Goal: Task Accomplishment & Management: Use online tool/utility

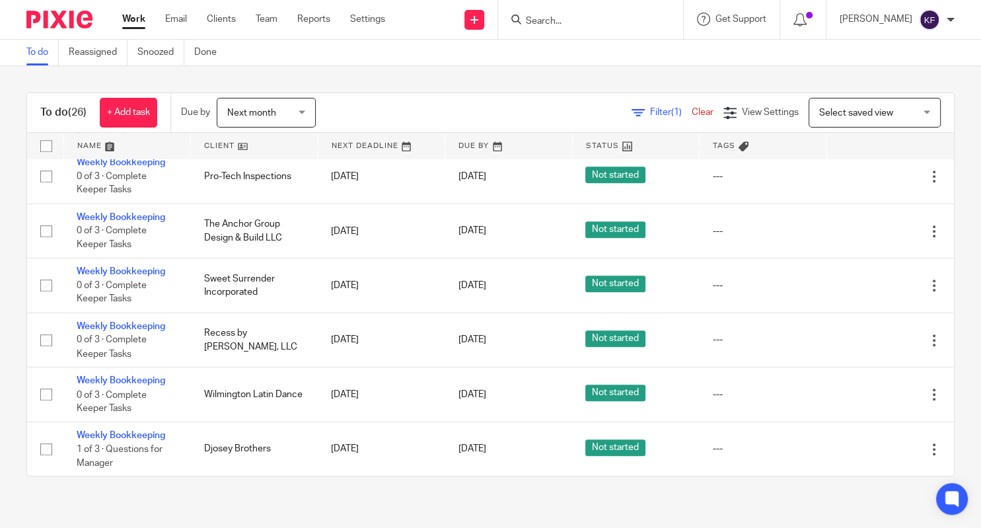
scroll to position [879, 0]
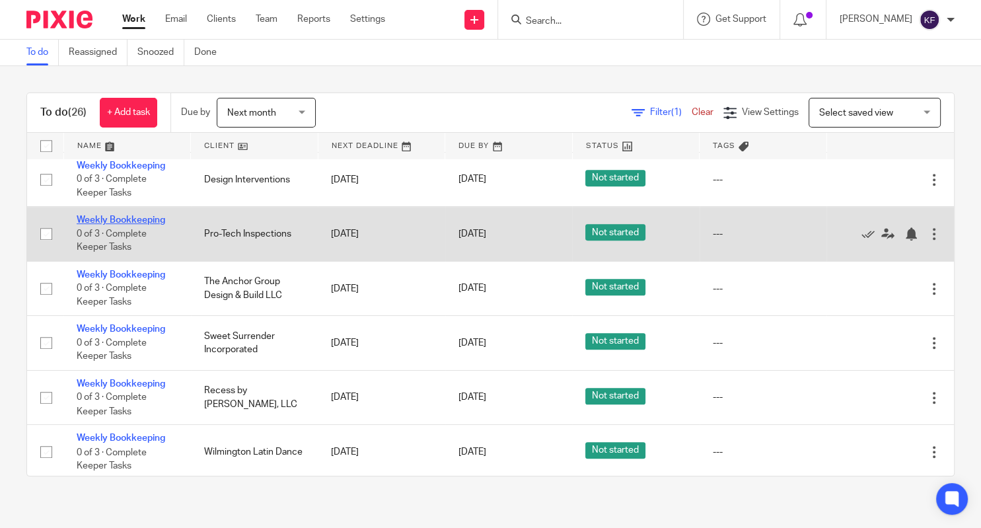
click at [158, 225] on link "Weekly Bookkeeping" at bounding box center [121, 219] width 89 height 9
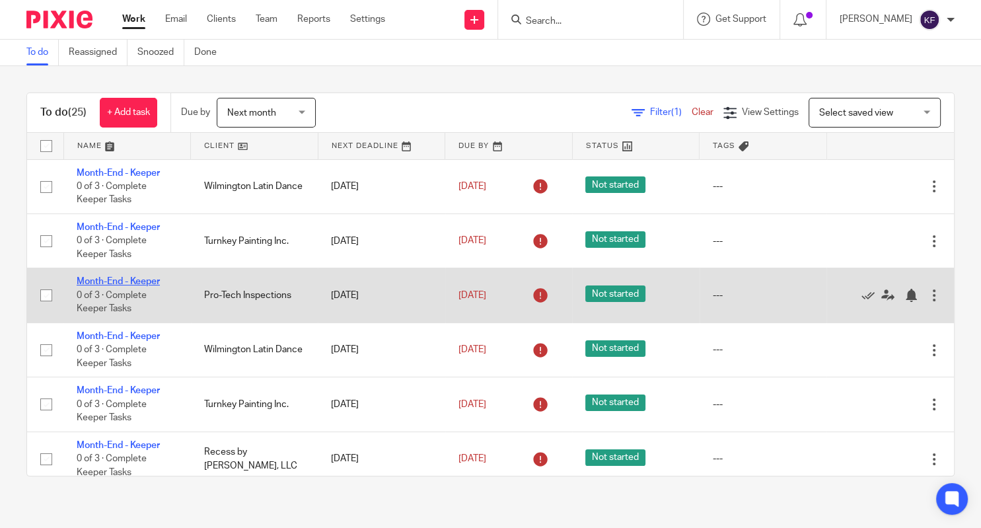
click at [141, 286] on link "Month-End - Keeper" at bounding box center [118, 281] width 83 height 9
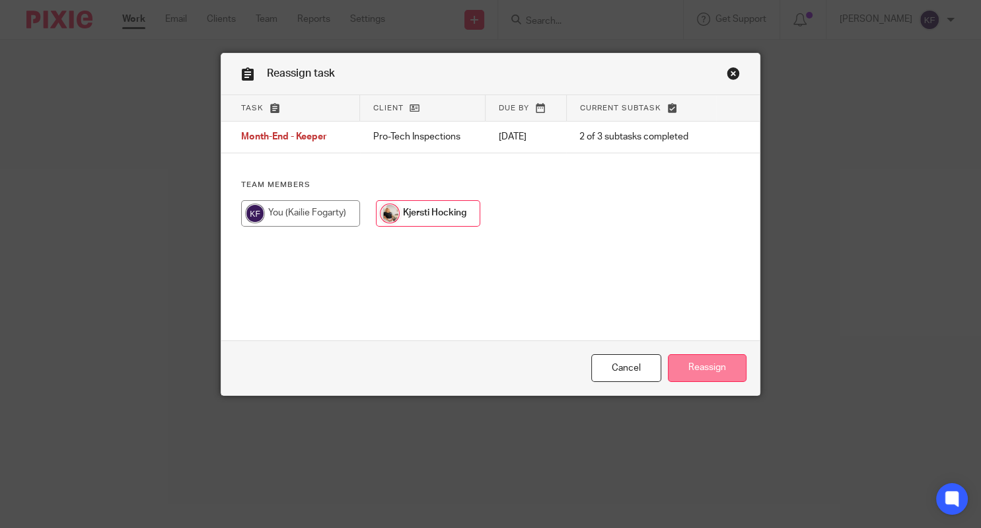
click at [694, 362] on input "Reassign" at bounding box center [707, 368] width 79 height 28
